Goal: Information Seeking & Learning: Learn about a topic

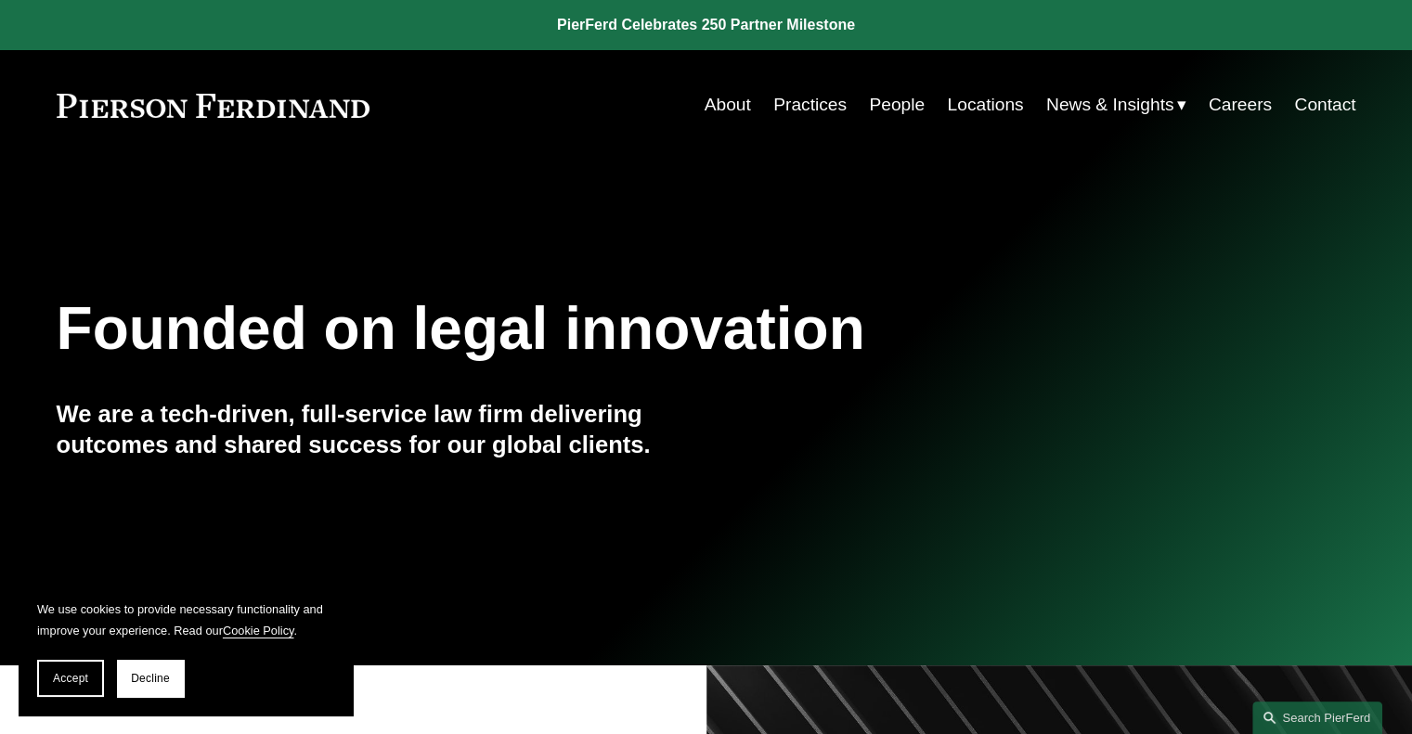
click at [992, 107] on link "Locations" at bounding box center [985, 104] width 76 height 35
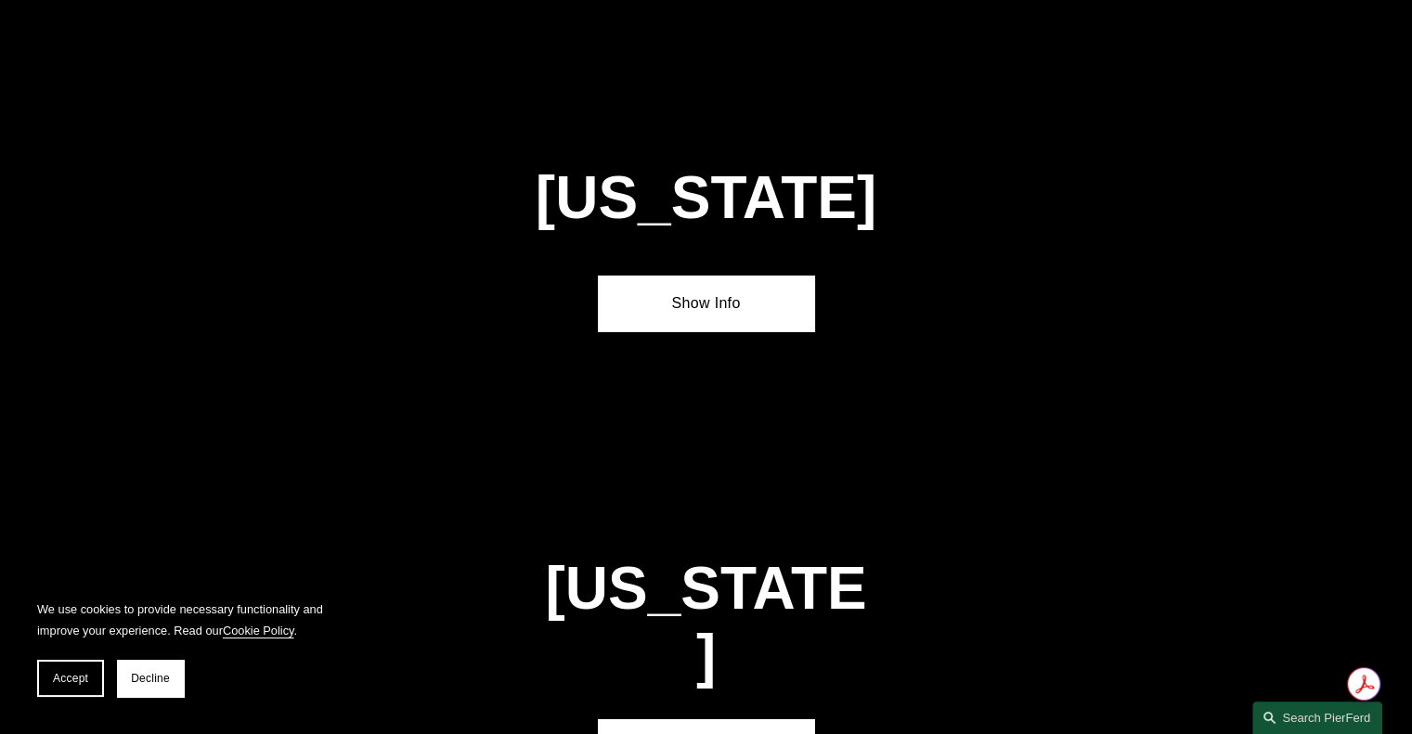
scroll to position [5999, 0]
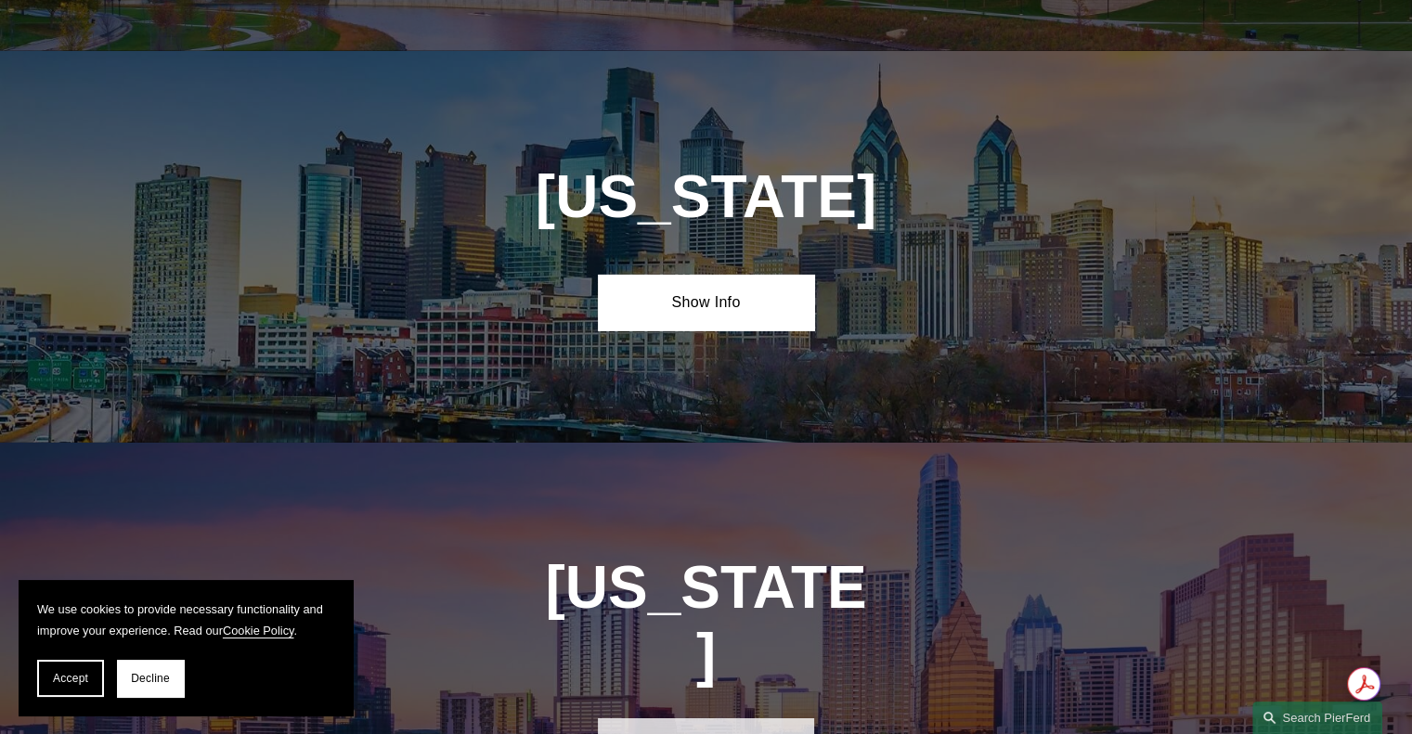
click at [692, 718] on link "Show Info" at bounding box center [706, 746] width 216 height 56
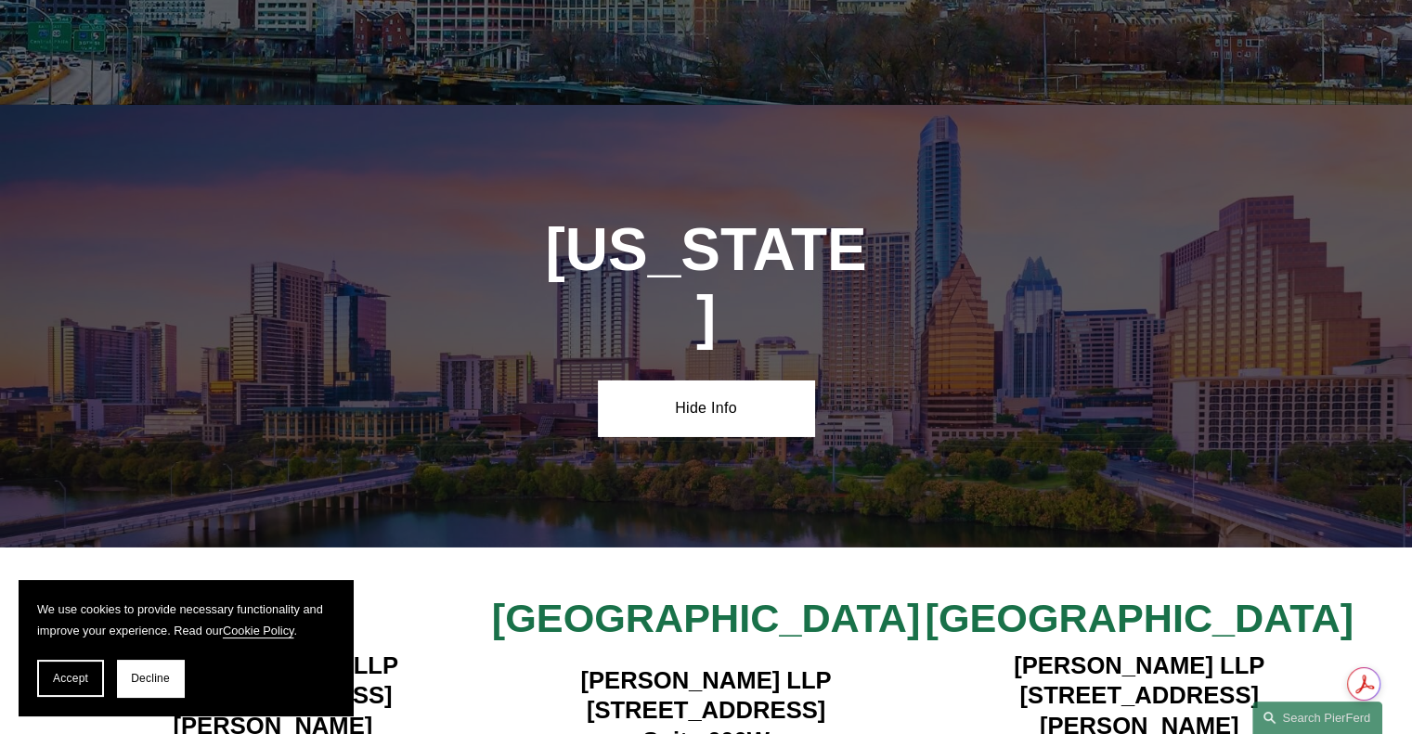
scroll to position [6341, 0]
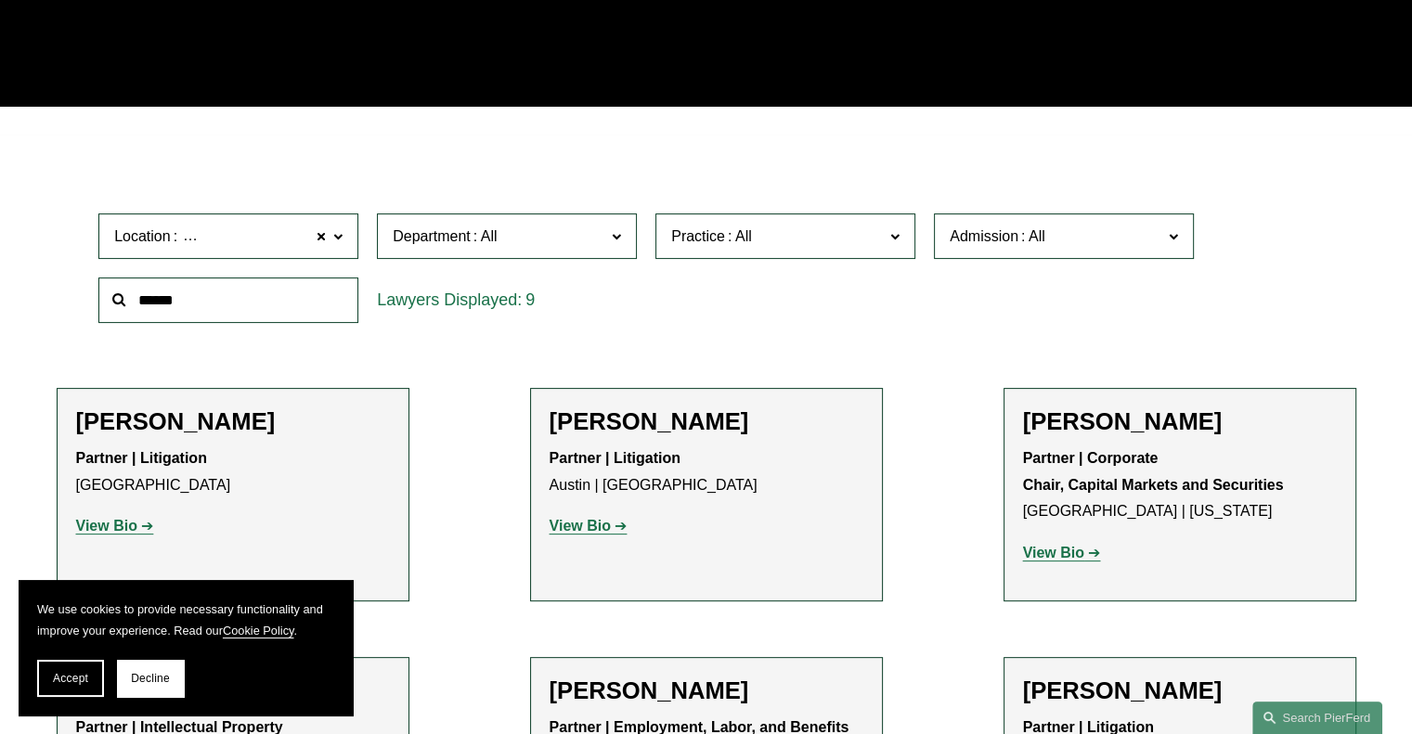
scroll to position [425, 0]
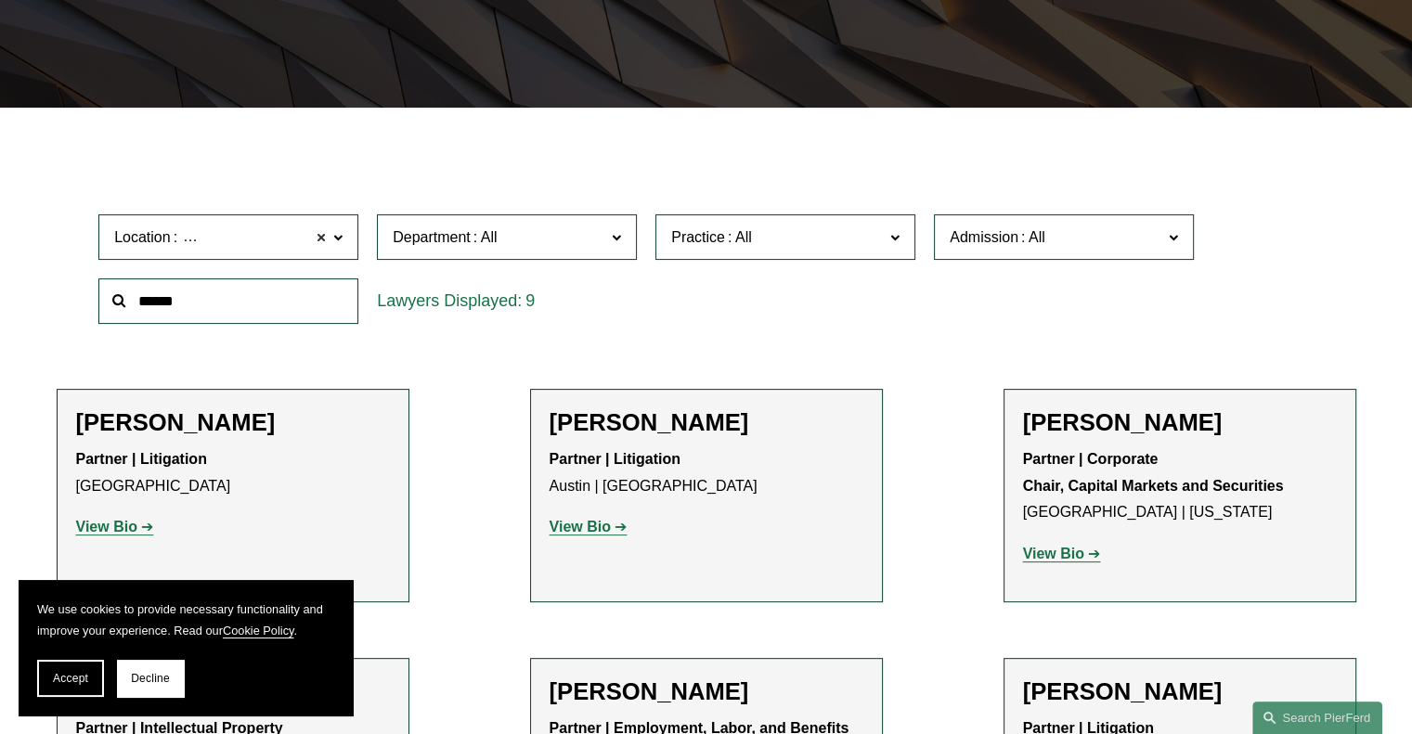
click at [317, 239] on span at bounding box center [321, 238] width 11 height 24
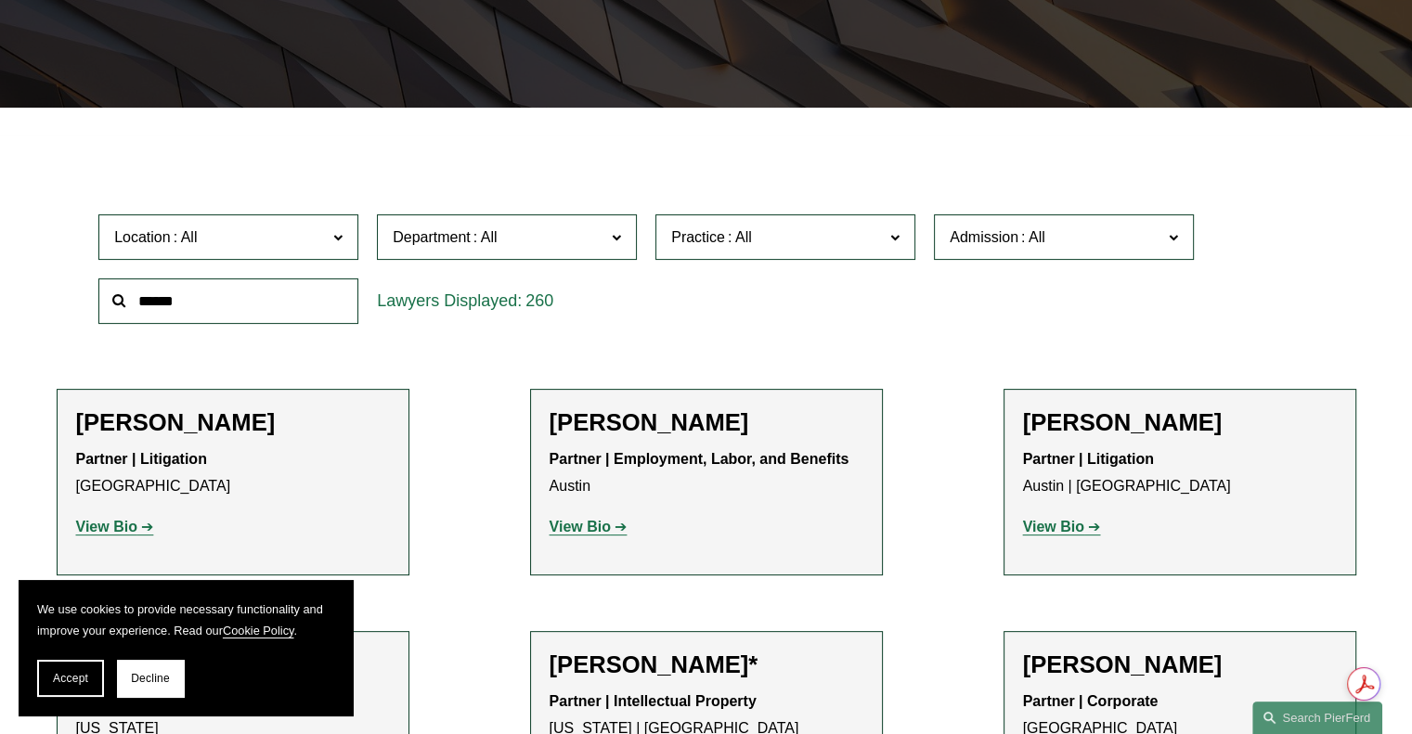
click at [337, 234] on span at bounding box center [337, 237] width 9 height 24
click at [0, 0] on link "Houston" at bounding box center [0, 0] width 0 height 0
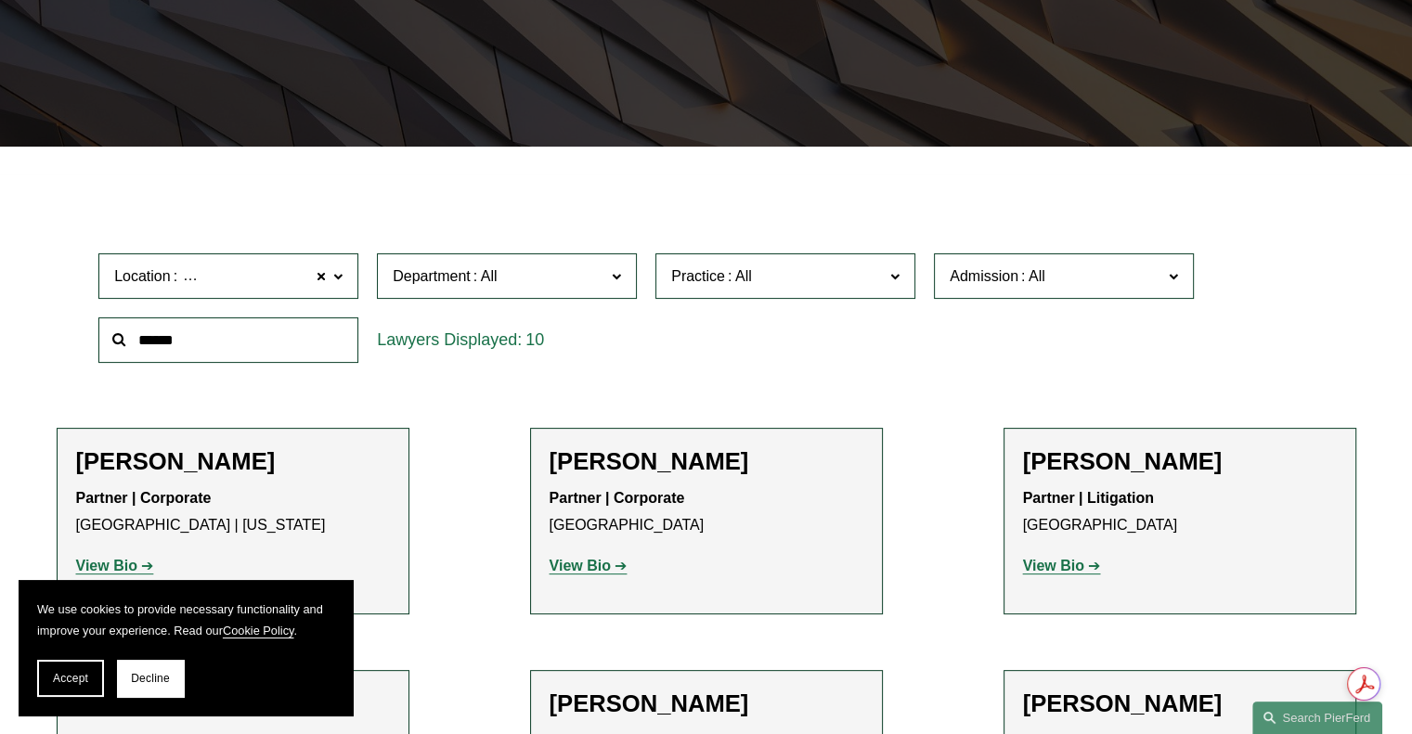
scroll to position [385, 0]
click at [320, 269] on span at bounding box center [321, 277] width 11 height 24
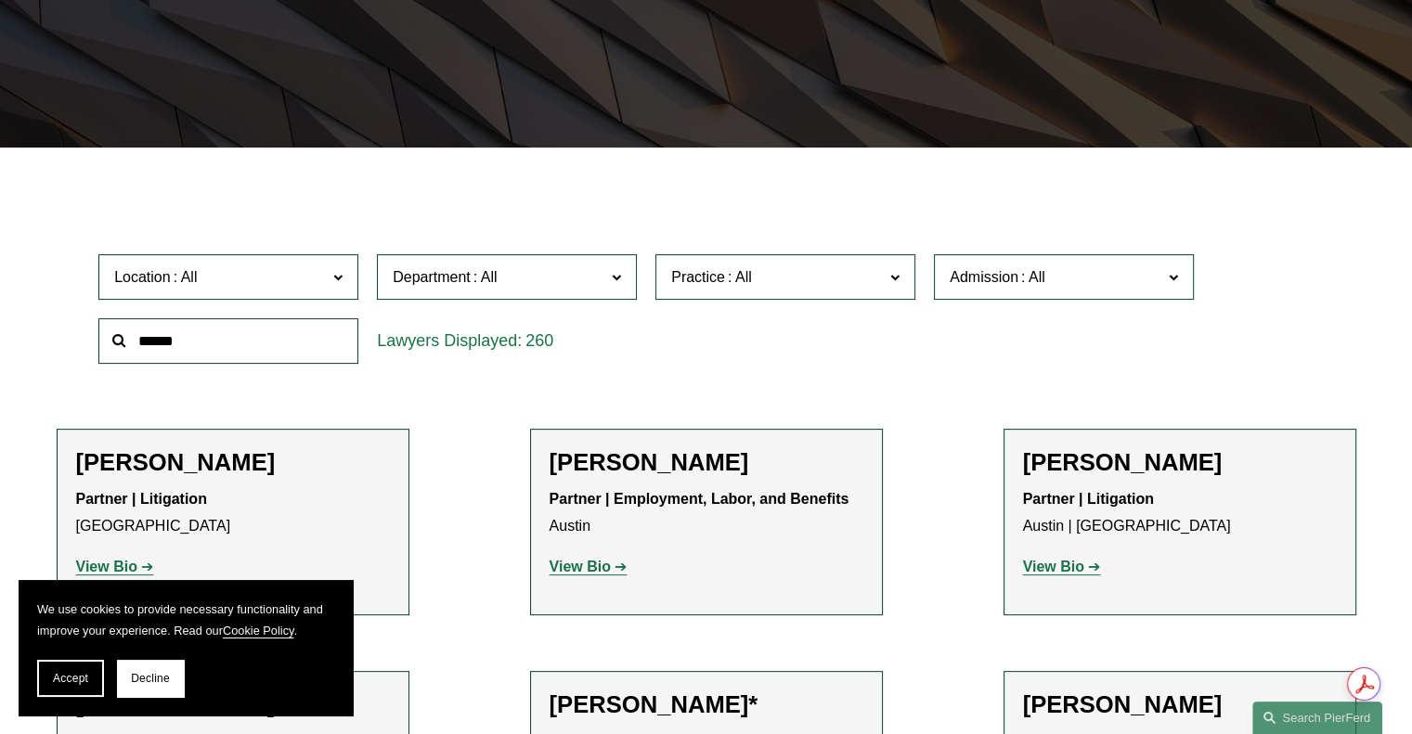
click at [327, 277] on label "Location" at bounding box center [228, 276] width 260 height 45
click at [0, 0] on link "Austin" at bounding box center [0, 0] width 0 height 0
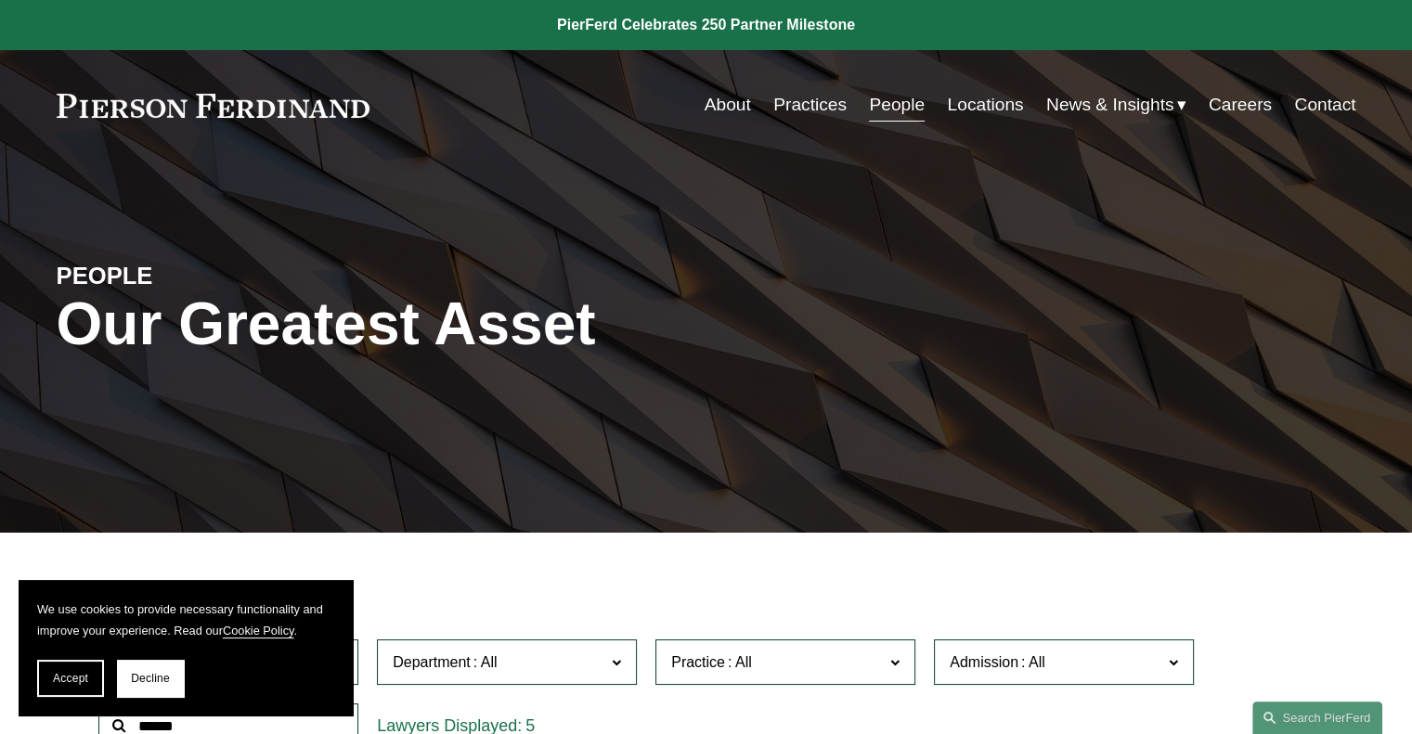
click at [802, 112] on link "Practices" at bounding box center [809, 104] width 73 height 35
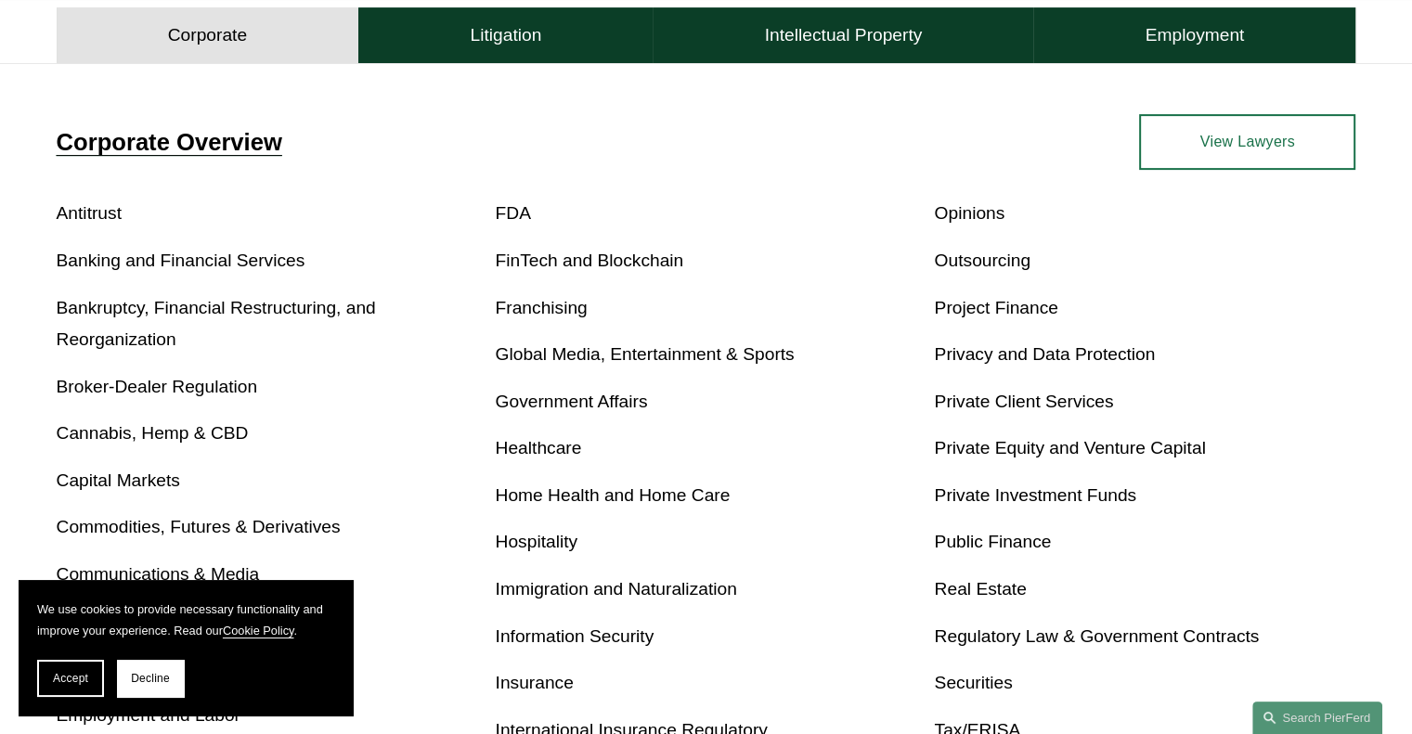
scroll to position [634, 0]
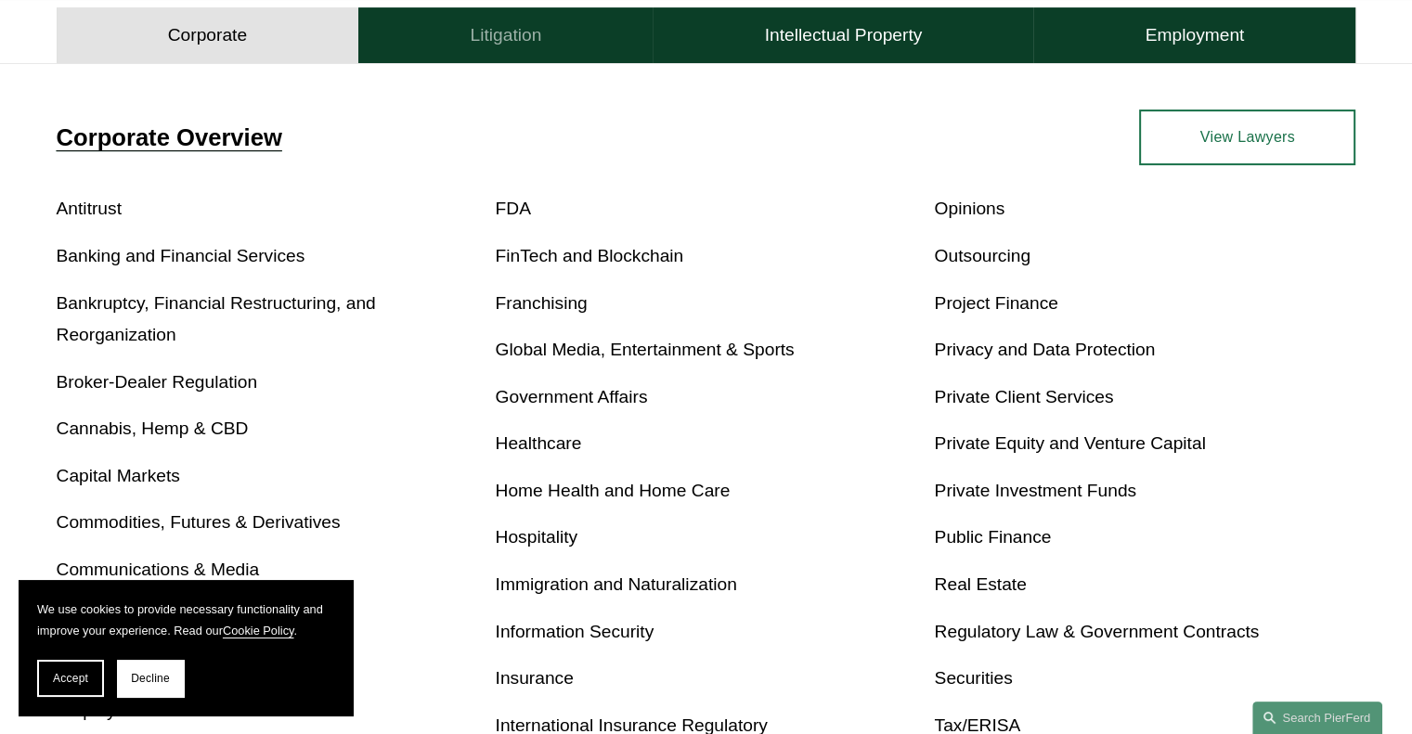
click at [466, 34] on button "Litigation" at bounding box center [505, 35] width 294 height 56
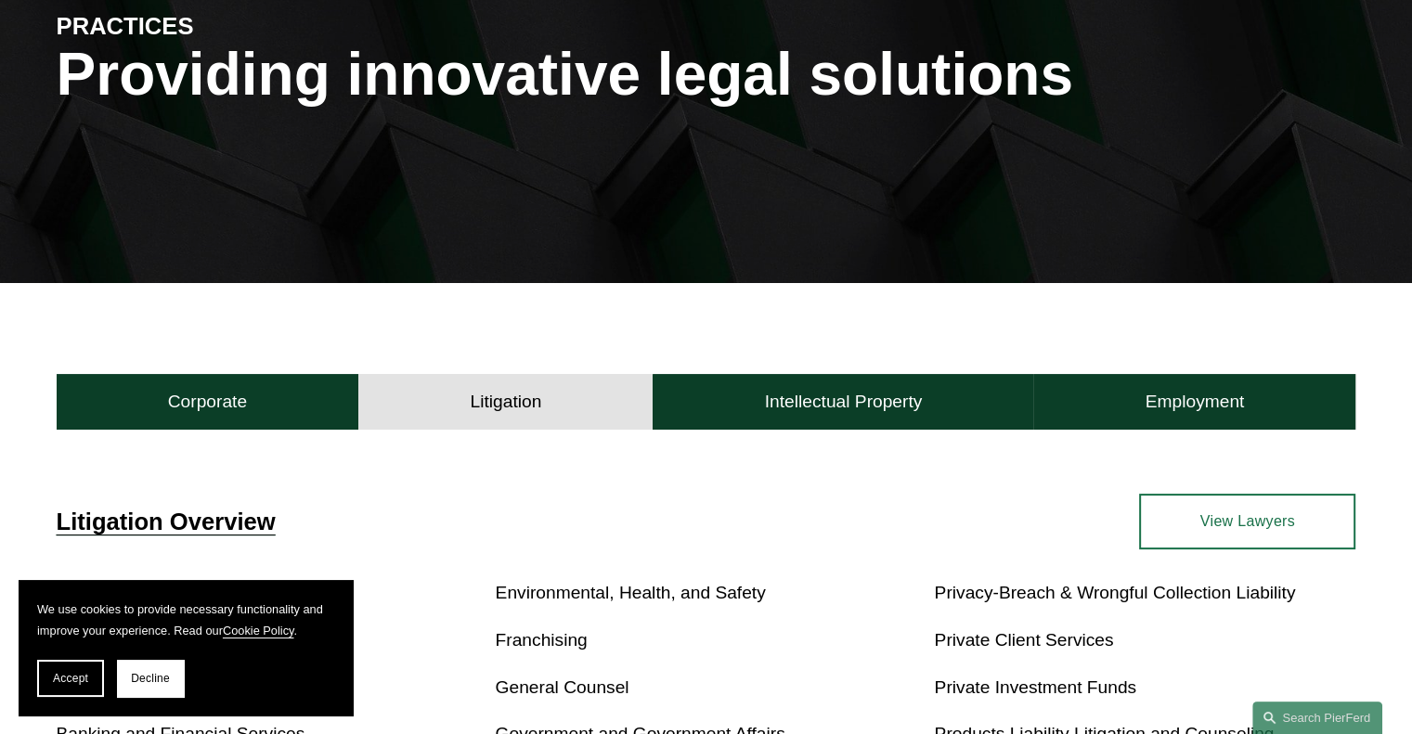
scroll to position [0, 0]
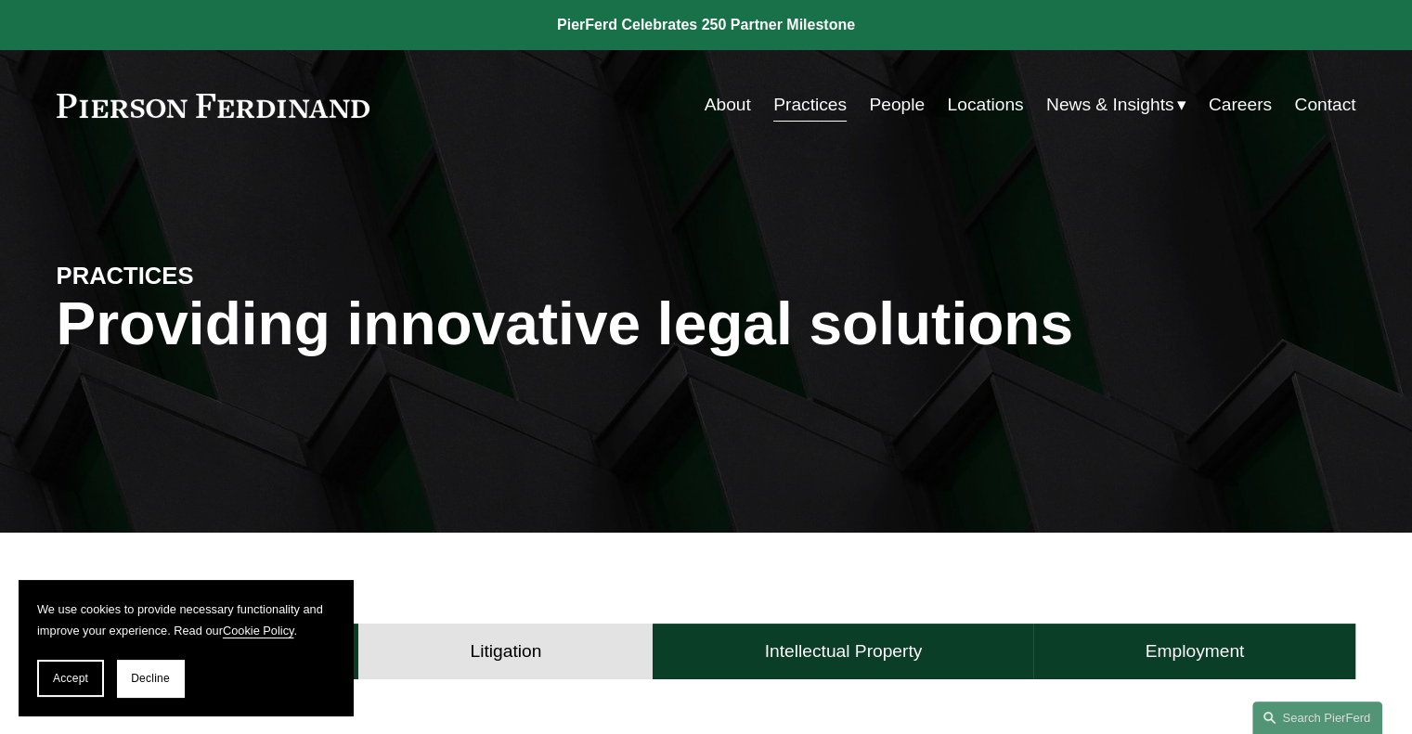
click at [719, 118] on link "About" at bounding box center [728, 104] width 46 height 35
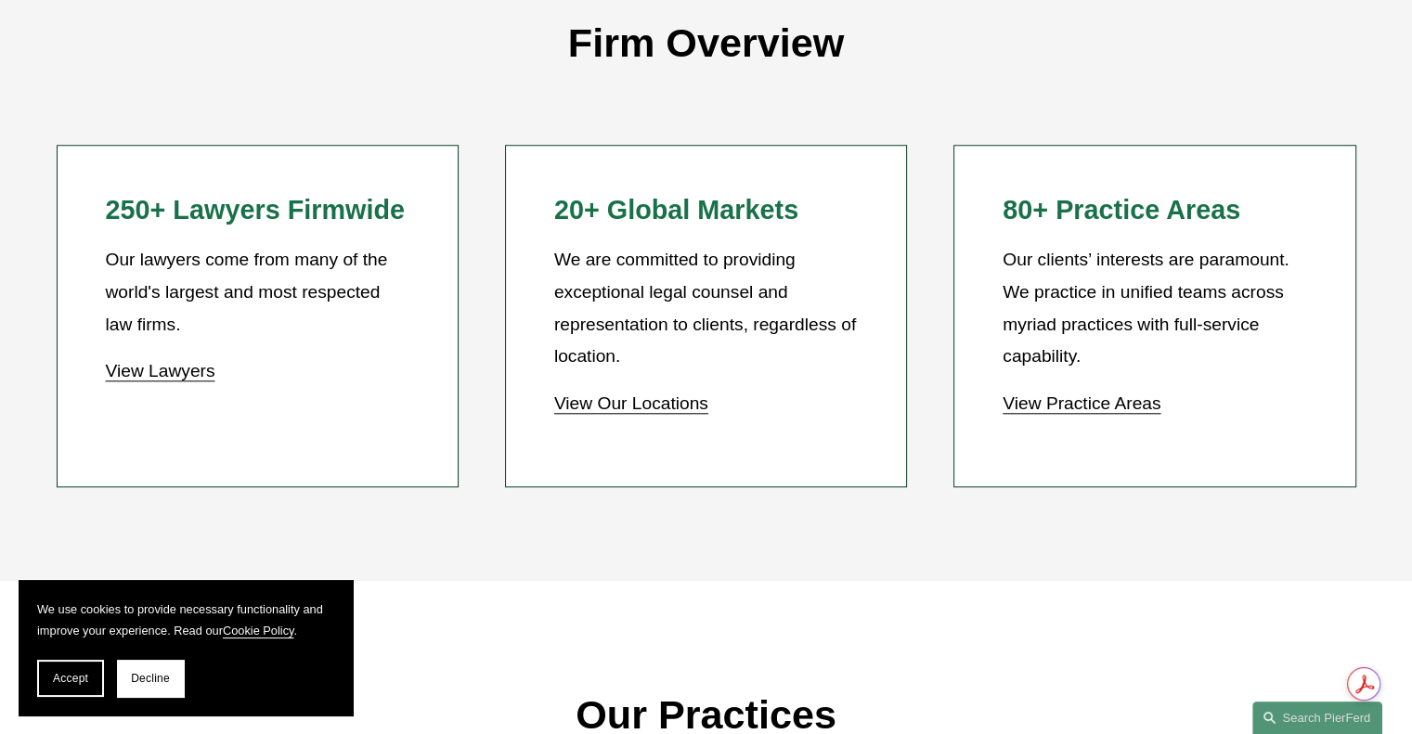
scroll to position [1674, 0]
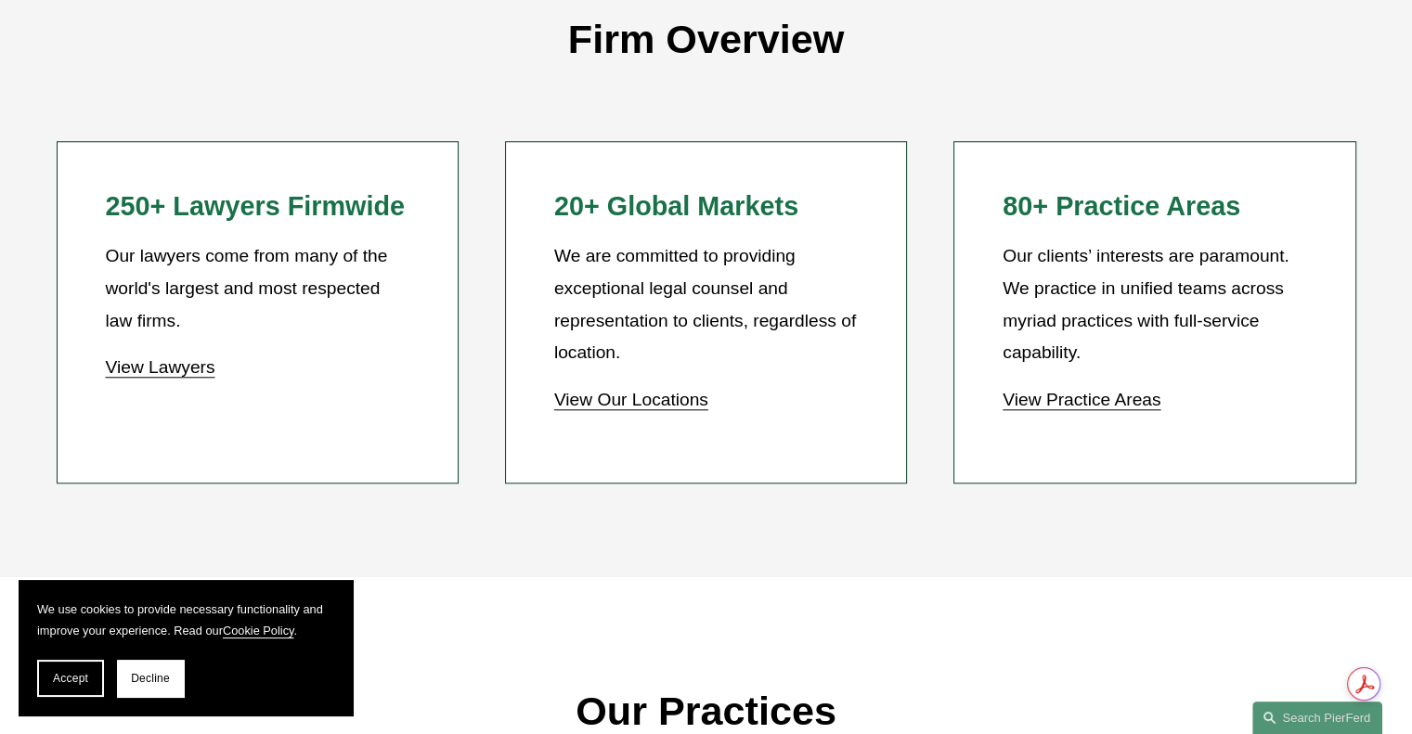
click at [887, 540] on div "Firm Overview 250+ Lawyers Firmwide Our lawyers come from many of the world's l…" at bounding box center [706, 244] width 1412 height 666
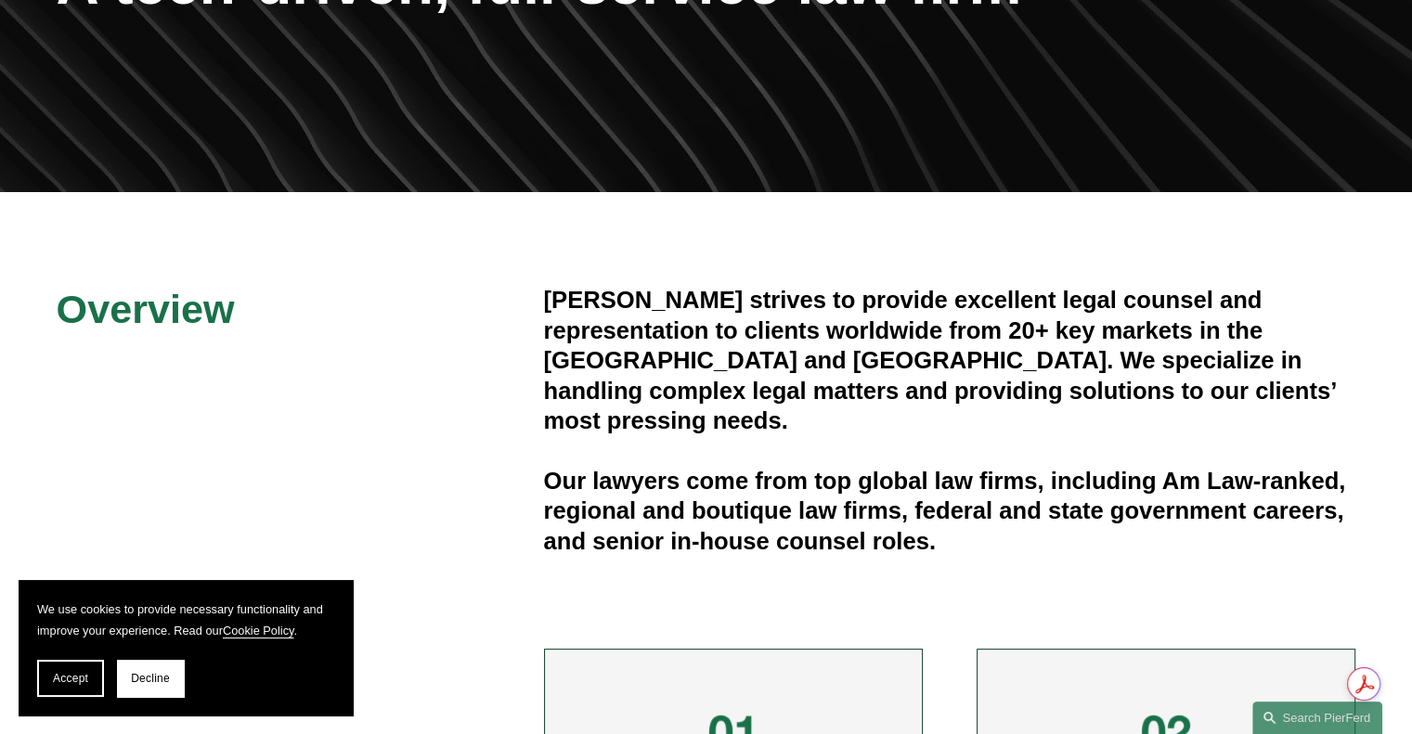
scroll to position [322, 0]
